Goal: Task Accomplishment & Management: Manage account settings

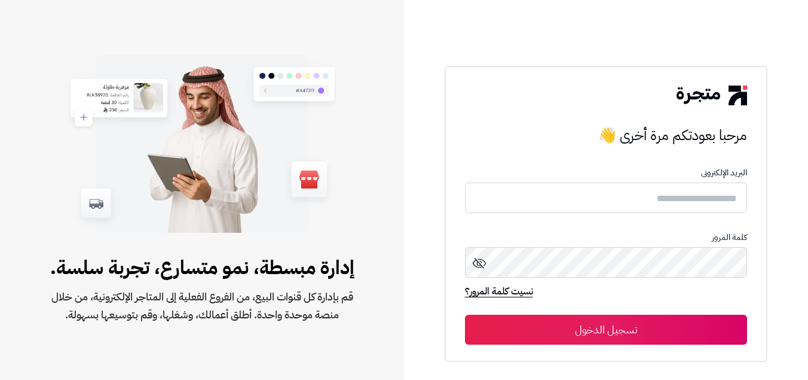
click at [496, 136] on h3 "مرحبا بعودتكم مرة أخرى 👋" at bounding box center [606, 135] width 283 height 24
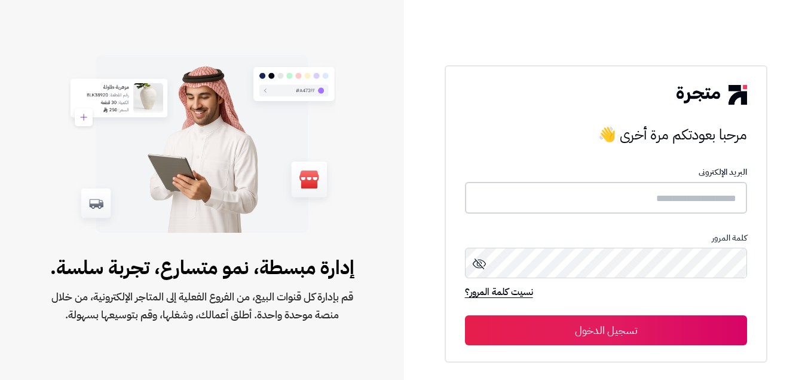
click at [570, 200] on input "text" at bounding box center [606, 198] width 283 height 32
type input "***"
